Goal: Information Seeking & Learning: Check status

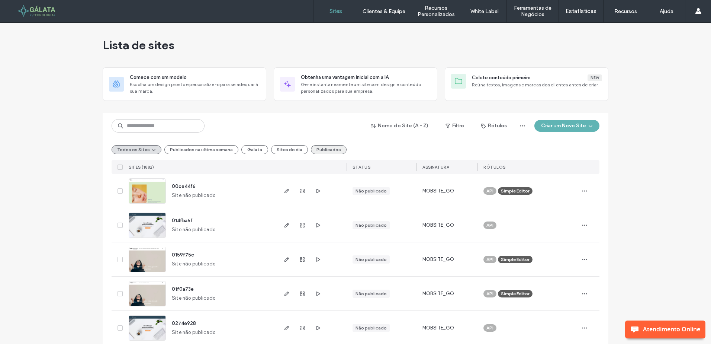
click at [320, 147] on button "Publicados" at bounding box center [329, 149] width 36 height 9
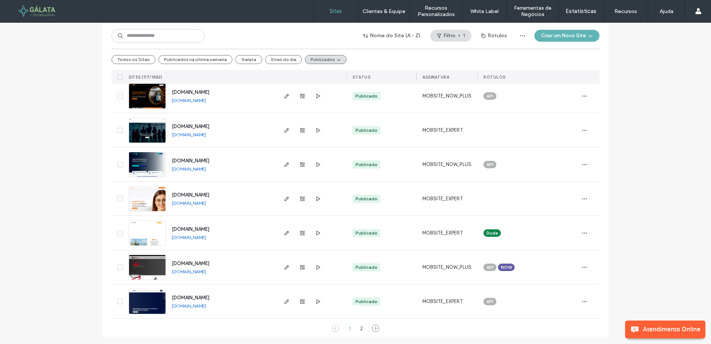
scroll to position [2423, 0]
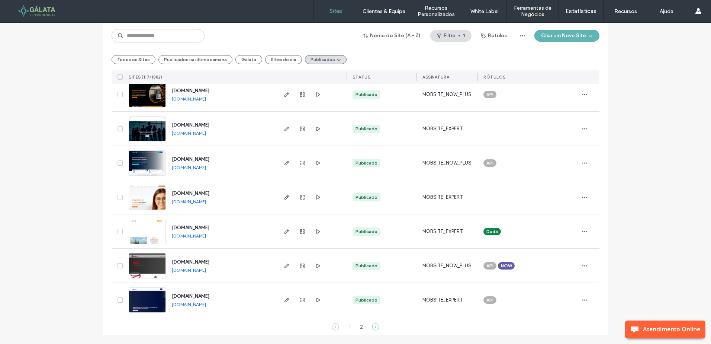
click at [375, 327] on icon at bounding box center [375, 326] width 7 height 7
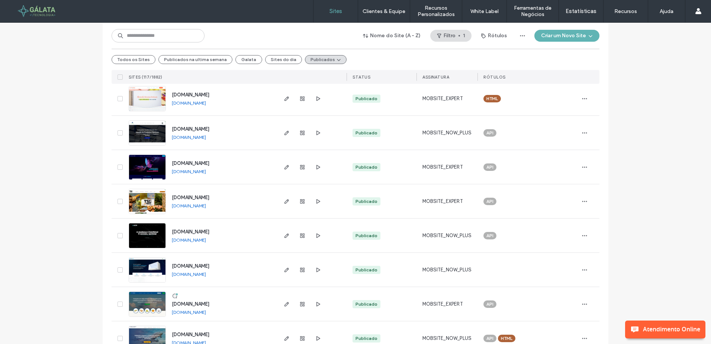
scroll to position [1294, 0]
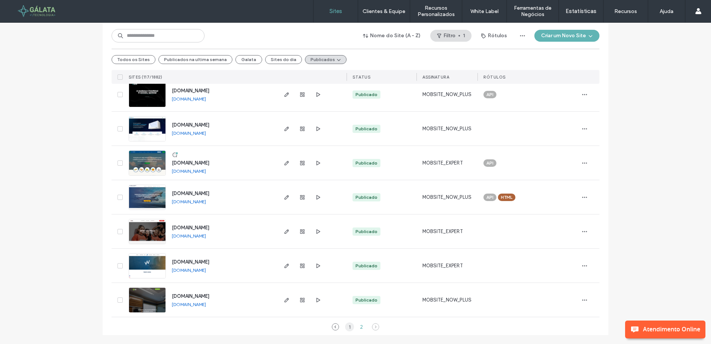
click at [347, 325] on div "1" at bounding box center [349, 326] width 9 height 9
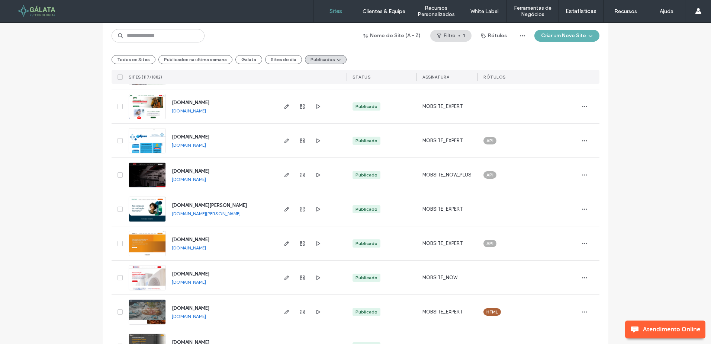
scroll to position [558, 0]
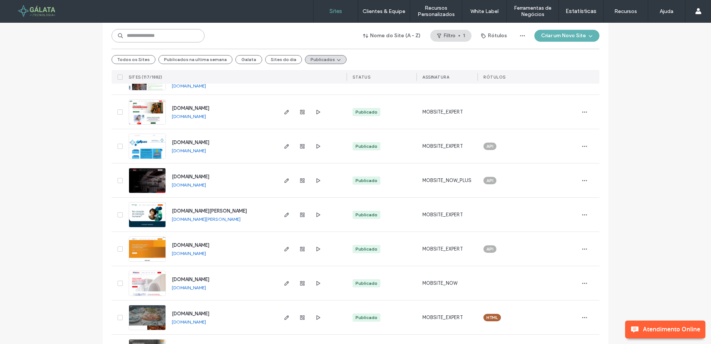
click at [155, 35] on input at bounding box center [158, 35] width 93 height 13
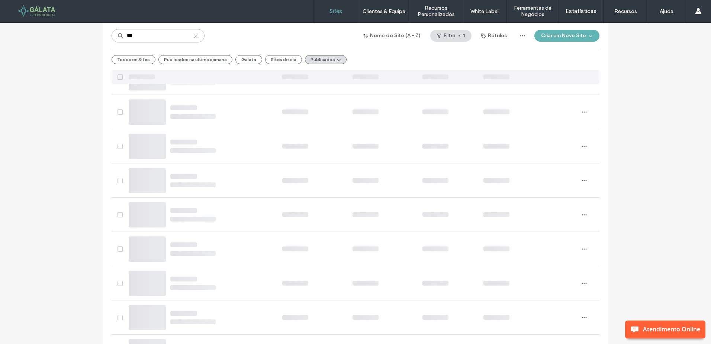
scroll to position [0, 0]
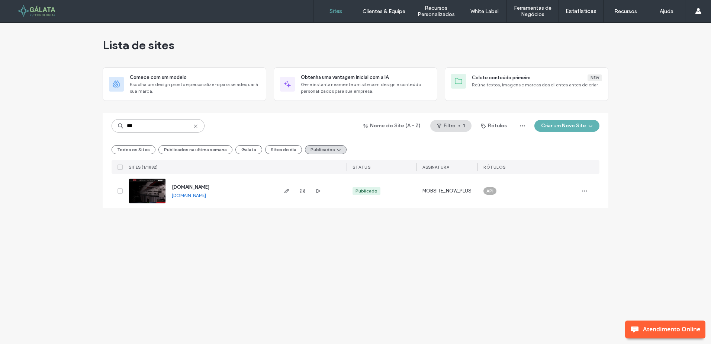
type input "***"
click at [195, 126] on icon at bounding box center [196, 126] width 6 height 6
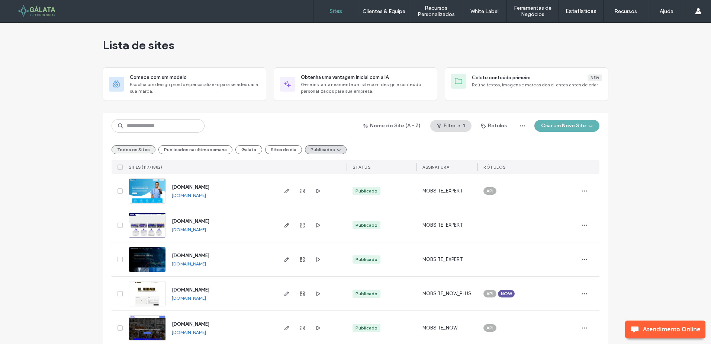
click at [132, 150] on button "Todos os Sites" at bounding box center [134, 149] width 44 height 9
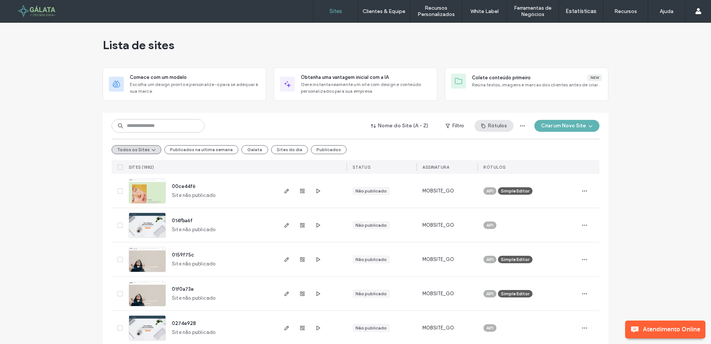
click at [490, 126] on button "Rótulos" at bounding box center [494, 126] width 39 height 12
click at [587, 12] on label "Estatísticas" at bounding box center [581, 11] width 31 height 7
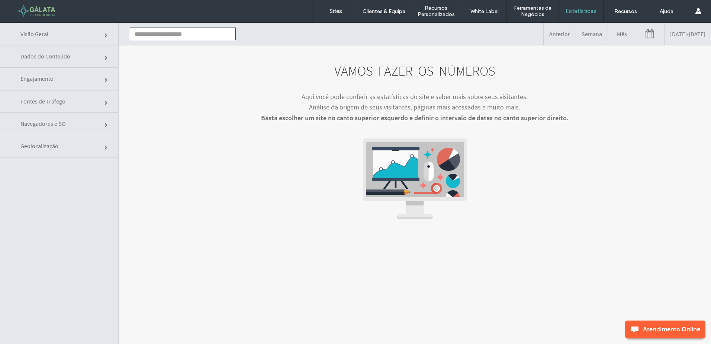
click input "text"
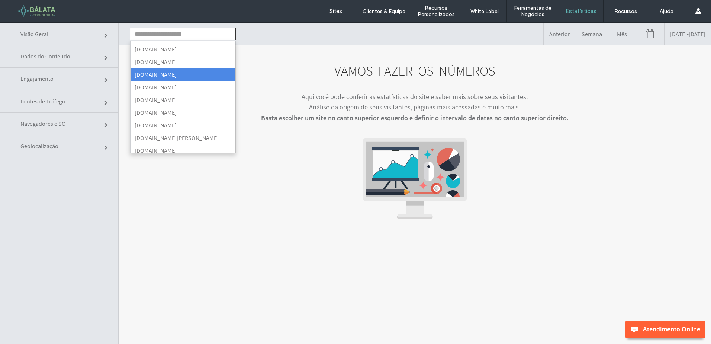
scroll to position [112, 0]
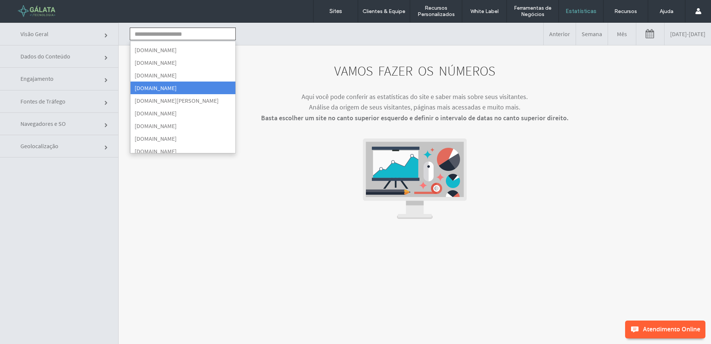
click at [160, 86] on li "[DOMAIN_NAME]" at bounding box center [182, 87] width 105 height 13
type input "**********"
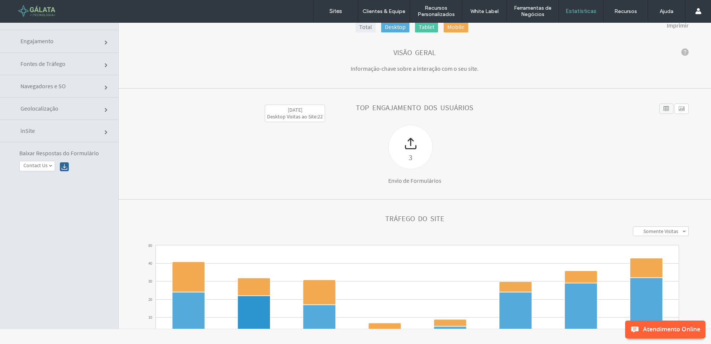
scroll to position [0, 0]
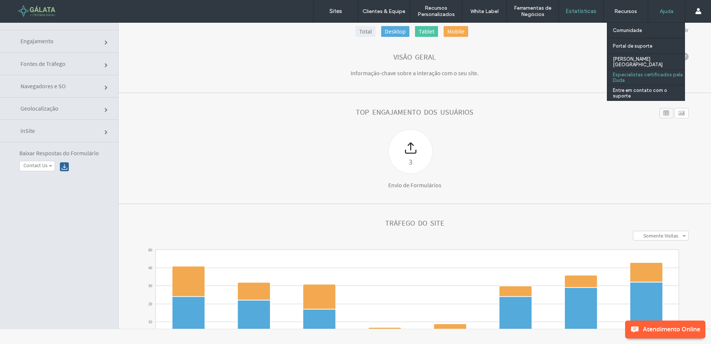
click at [638, 73] on label "Especialistas certificados pela Duda" at bounding box center [649, 77] width 72 height 11
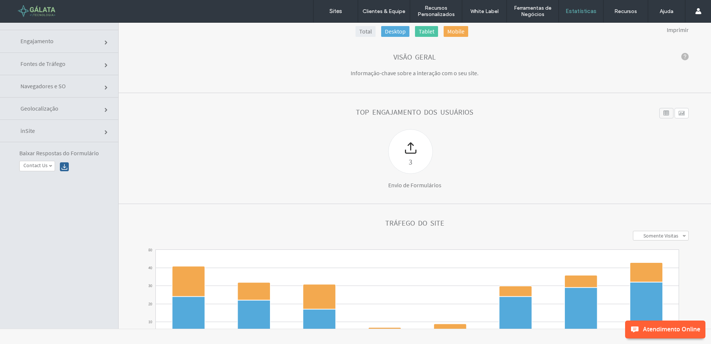
click at [28, 13] on div at bounding box center [48, 11] width 84 height 12
